Goal: Find contact information: Find contact information

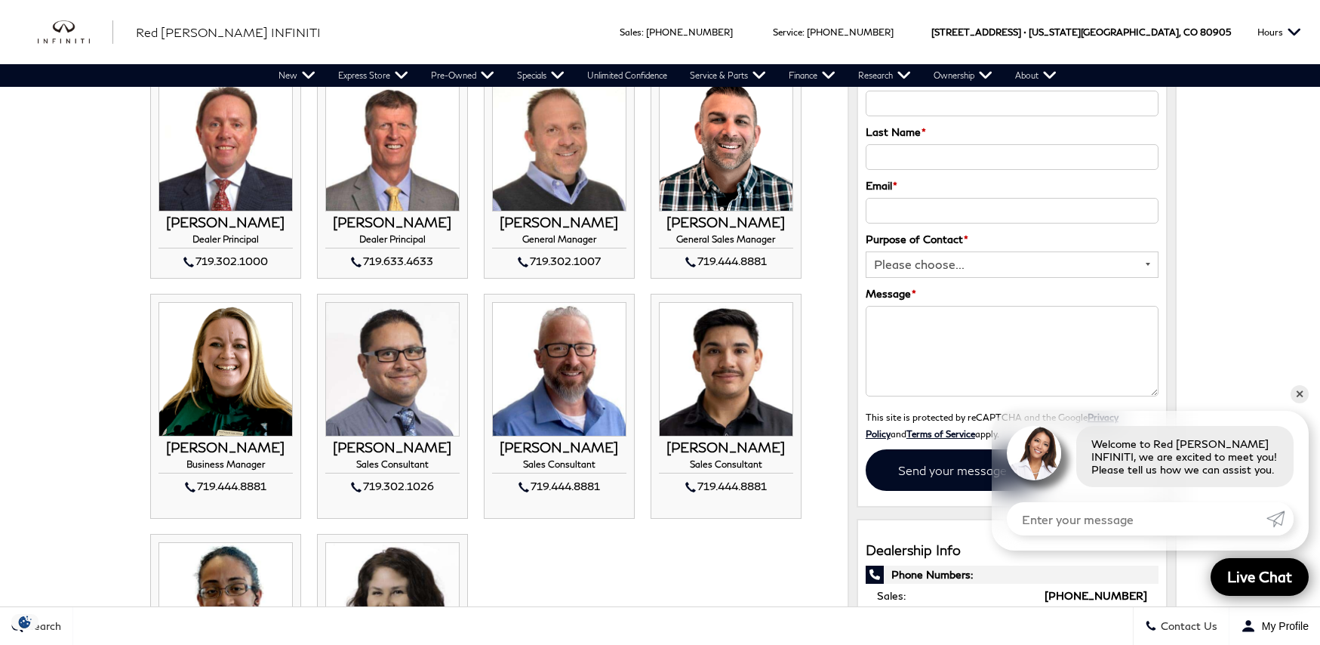
scroll to position [140, 0]
drag, startPoint x: 529, startPoint y: 261, endPoint x: 623, endPoint y: 262, distance: 94.4
click at [626, 262] on div "719.302.1007" at bounding box center [559, 260] width 134 height 18
drag, startPoint x: 623, startPoint y: 262, endPoint x: 602, endPoint y: 257, distance: 21.6
click at [602, 257] on div "719.302.1007" at bounding box center [559, 260] width 134 height 18
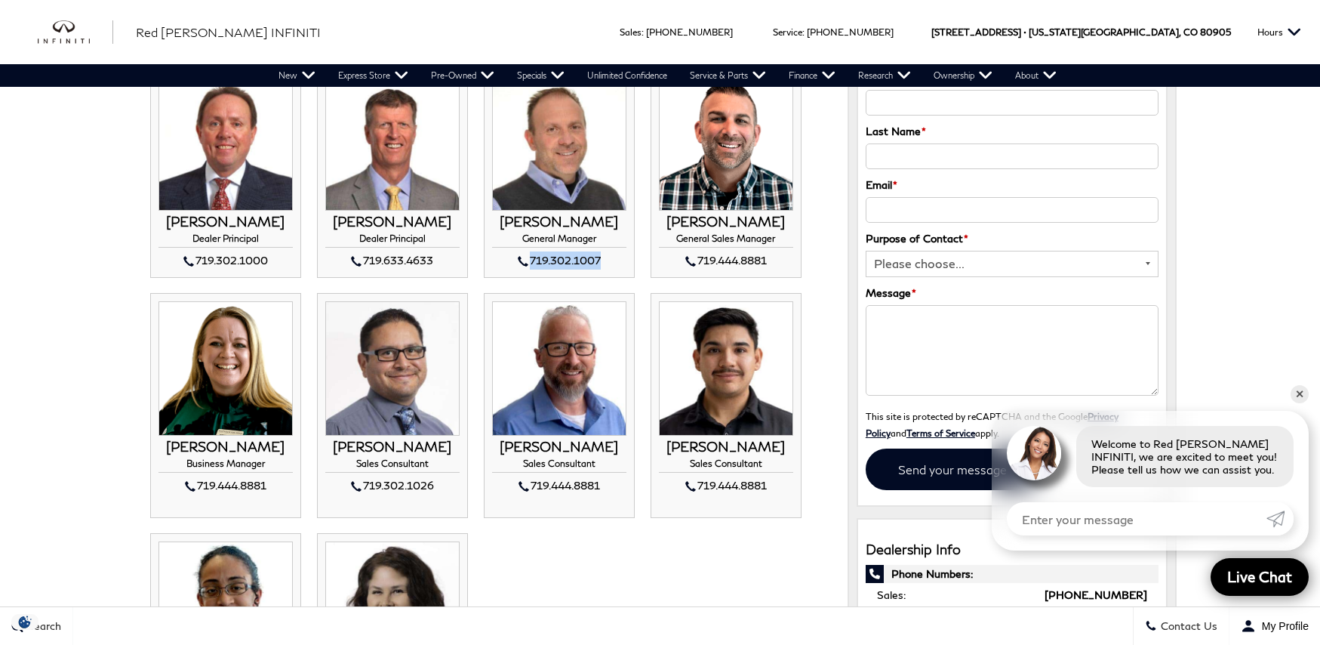
drag, startPoint x: 599, startPoint y: 257, endPoint x: 531, endPoint y: 257, distance: 67.9
click at [531, 257] on div "719.302.1007" at bounding box center [559, 260] width 134 height 18
copy div "719.302.1007"
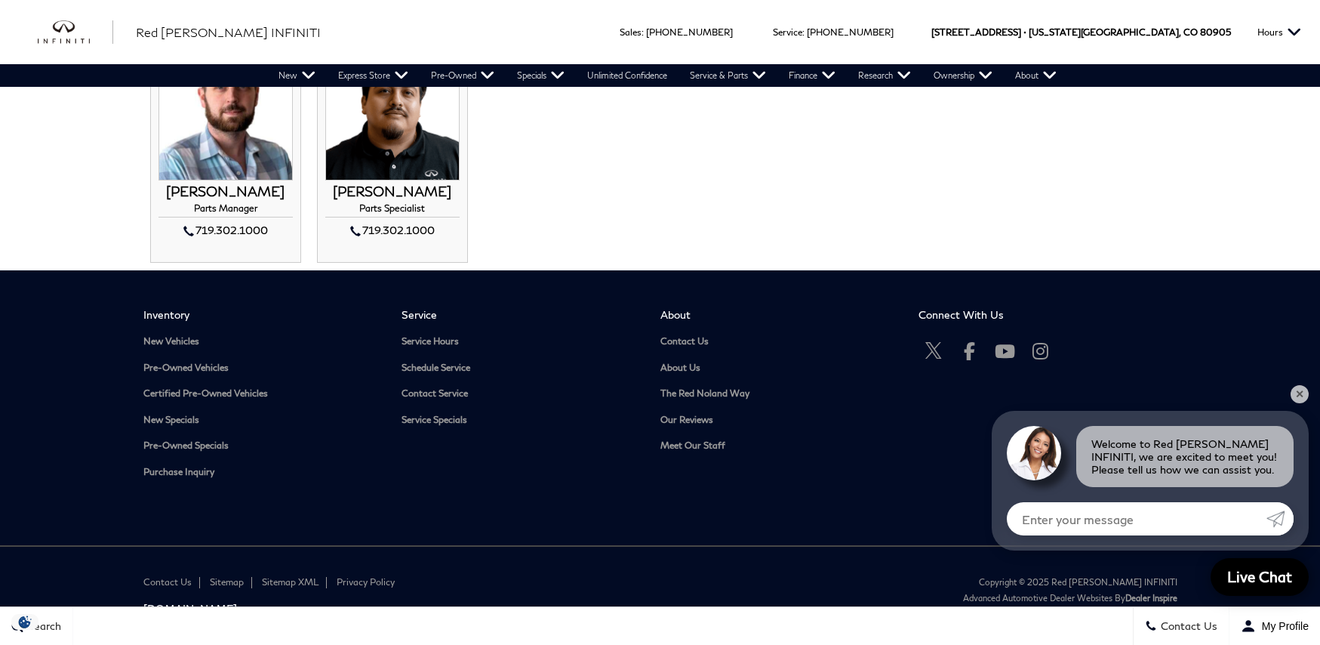
scroll to position [1422, 0]
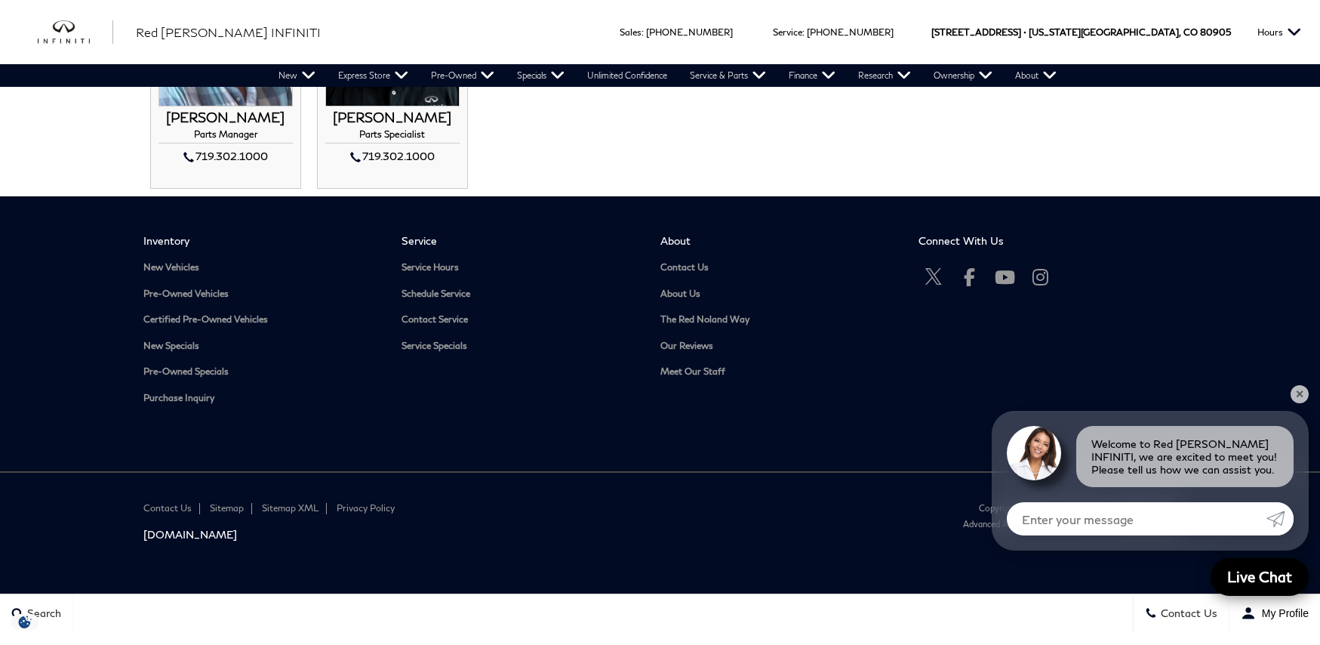
click at [1307, 384] on section "Inventory New Vehicles Pre-Owned Vehicles Certified Pre-Owned Vehicles New Spec…" at bounding box center [660, 333] width 1320 height 275
click at [1304, 393] on link "✕" at bounding box center [1300, 394] width 18 height 18
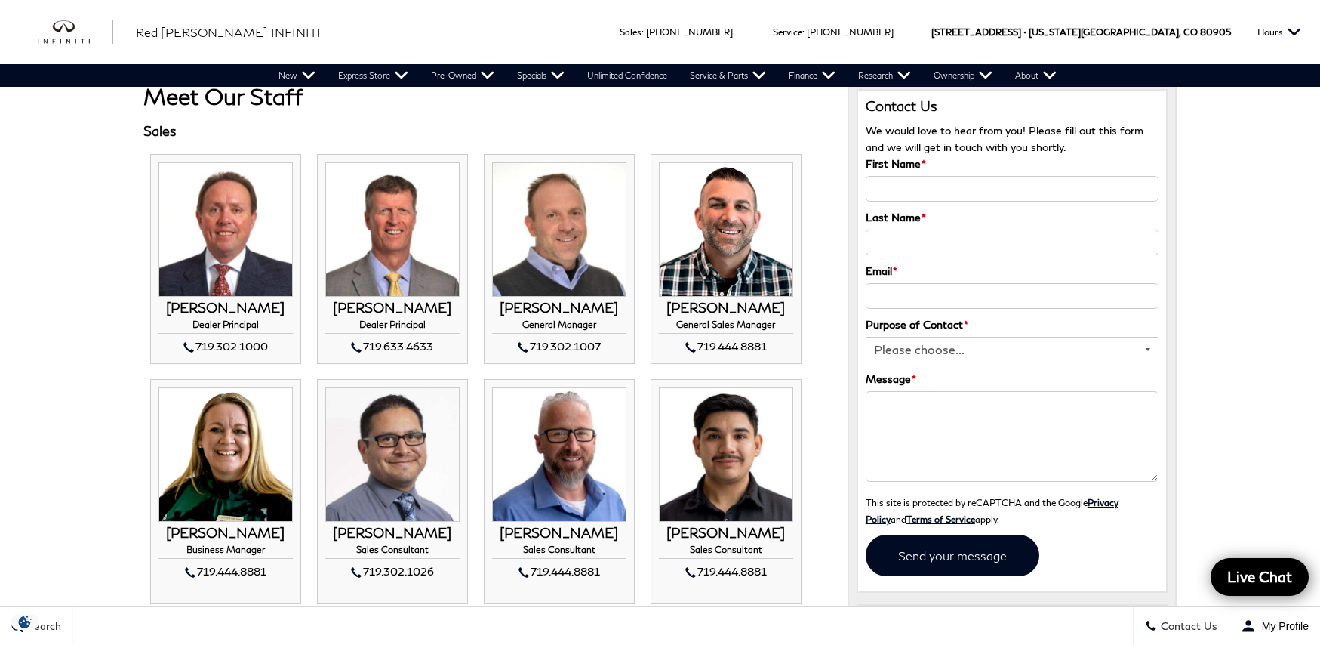
scroll to position [0, 0]
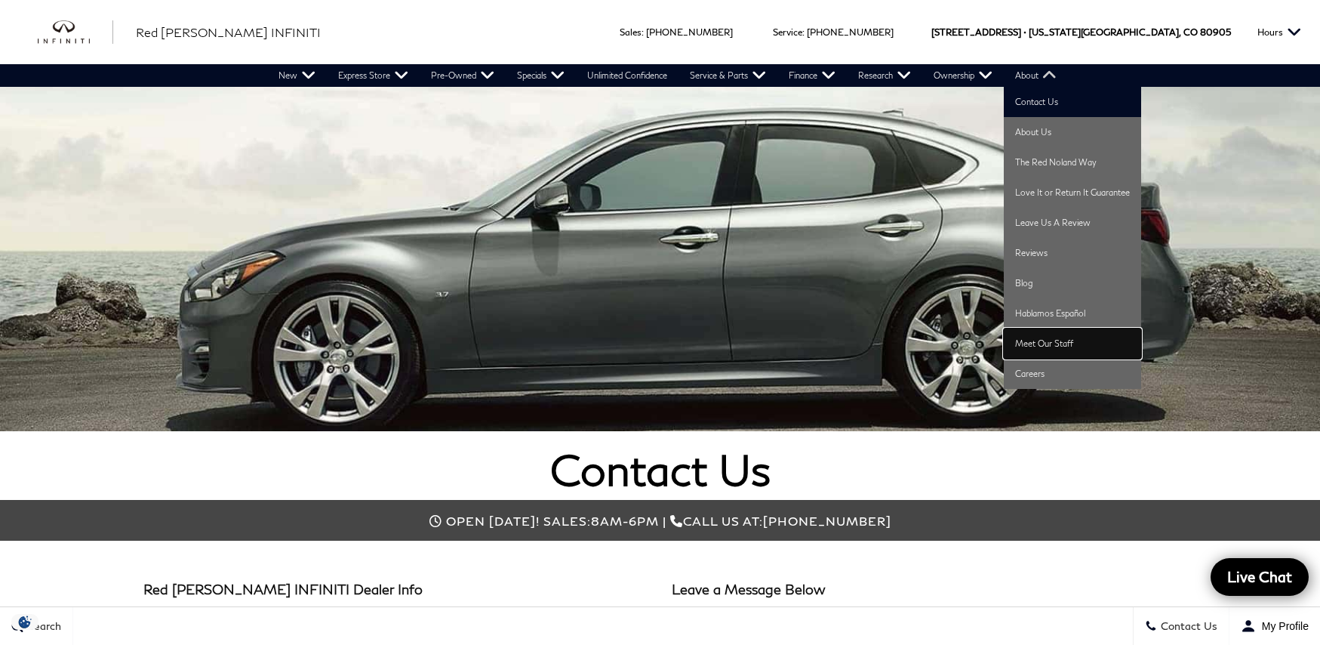
click at [1039, 338] on link "Meet Our Staff" at bounding box center [1072, 343] width 137 height 30
